Goal: Information Seeking & Learning: Check status

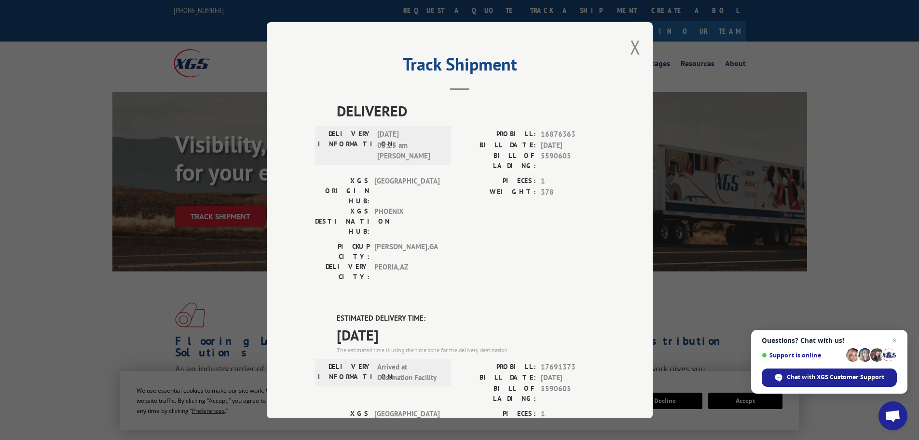
click at [551, 153] on span "5590605" at bounding box center [573, 161] width 64 height 20
copy span "5590605"
click at [630, 45] on button "Close modal" at bounding box center [635, 47] width 11 height 26
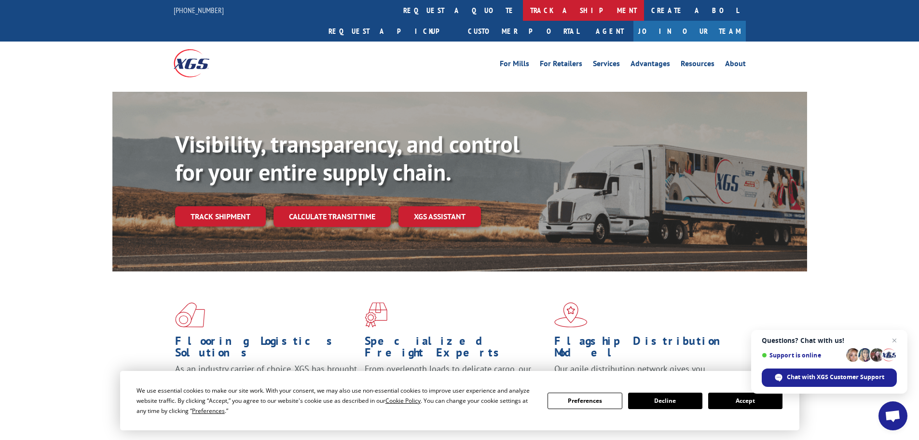
click at [523, 13] on link "track a shipment" at bounding box center [583, 10] width 121 height 21
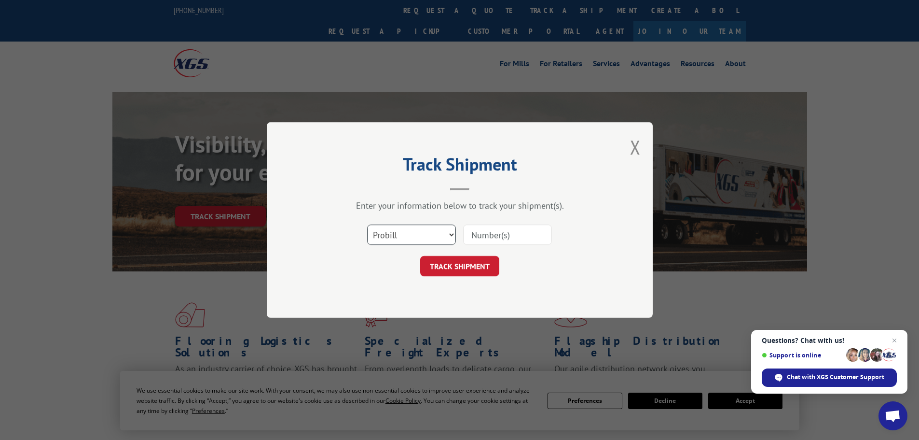
click at [415, 238] on select "Select category... Probill BOL PO" at bounding box center [411, 234] width 89 height 20
select select "bol"
click at [367, 224] on select "Select category... Probill BOL PO" at bounding box center [411, 234] width 89 height 20
click at [487, 236] on input at bounding box center [507, 234] width 89 height 20
paste input "5590605"
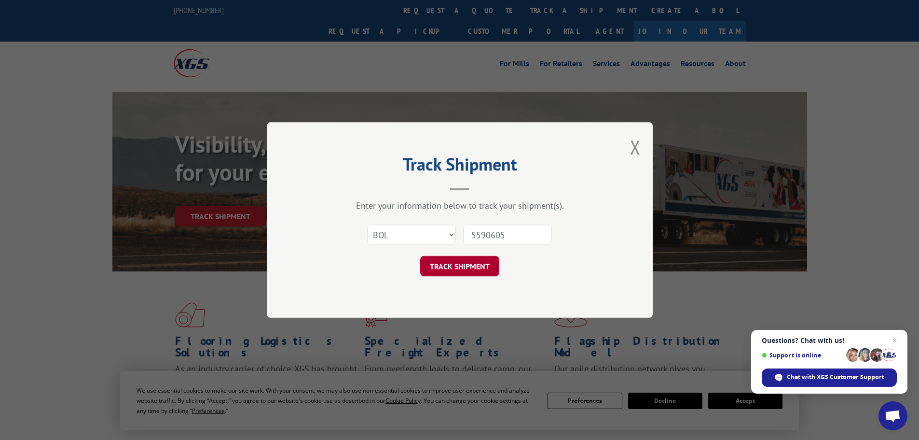
type input "5590605"
click at [468, 264] on button "TRACK SHIPMENT" at bounding box center [459, 266] width 79 height 20
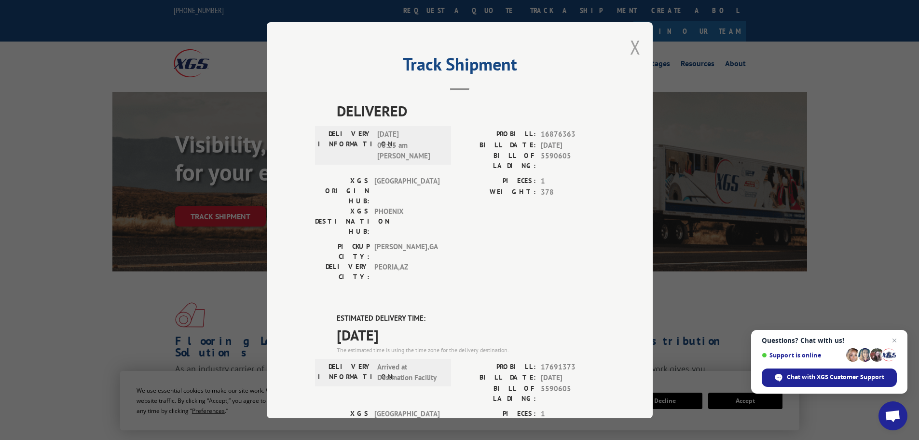
click at [630, 43] on button "Close modal" at bounding box center [635, 47] width 11 height 26
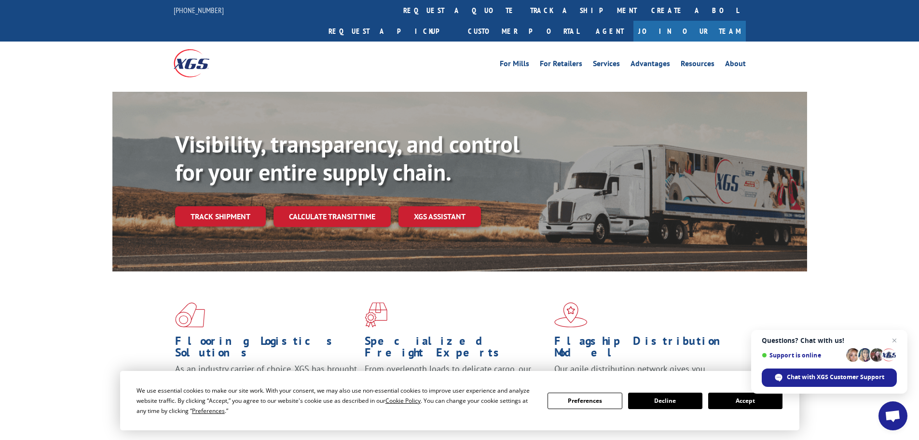
drag, startPoint x: 430, startPoint y: 9, endPoint x: 426, endPoint y: 28, distance: 19.8
click at [523, 9] on link "track a shipment" at bounding box center [583, 10] width 121 height 21
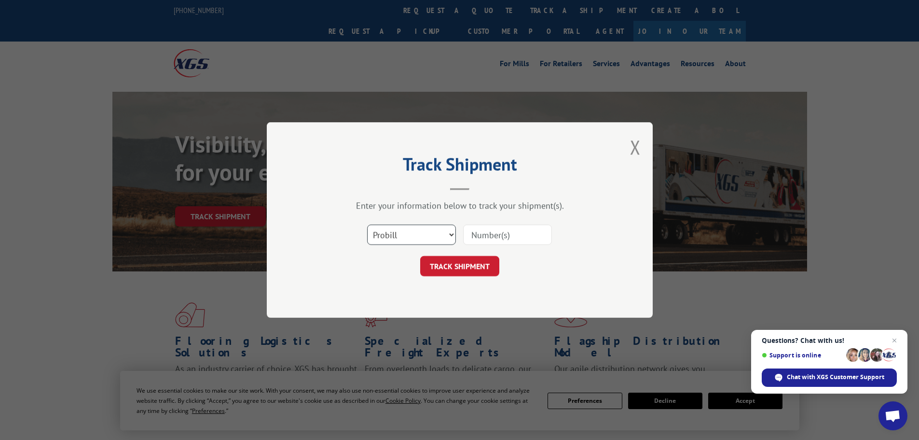
click at [426, 236] on select "Select category... Probill BOL PO" at bounding box center [411, 234] width 89 height 20
select select "bol"
click at [367, 224] on select "Select category... Probill BOL PO" at bounding box center [411, 234] width 89 height 20
click at [481, 234] on input at bounding box center [507, 234] width 89 height 20
paste input "7063903"
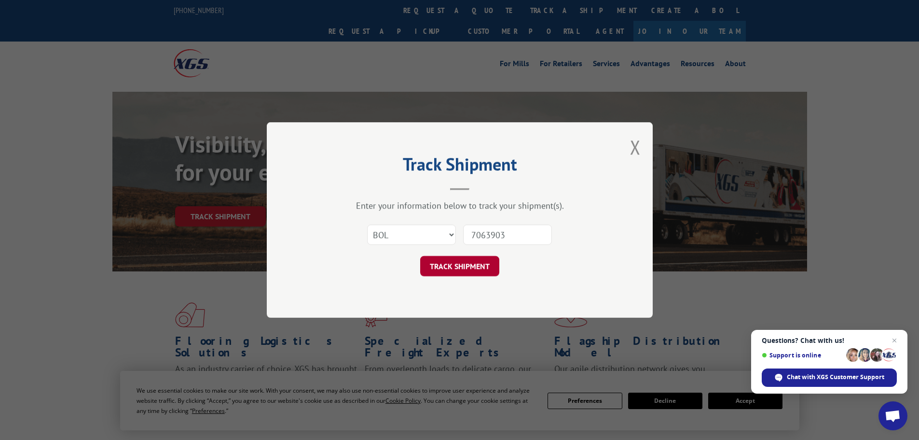
type input "7063903"
click at [481, 259] on button "TRACK SHIPMENT" at bounding box center [459, 266] width 79 height 20
